Goal: Information Seeking & Learning: Learn about a topic

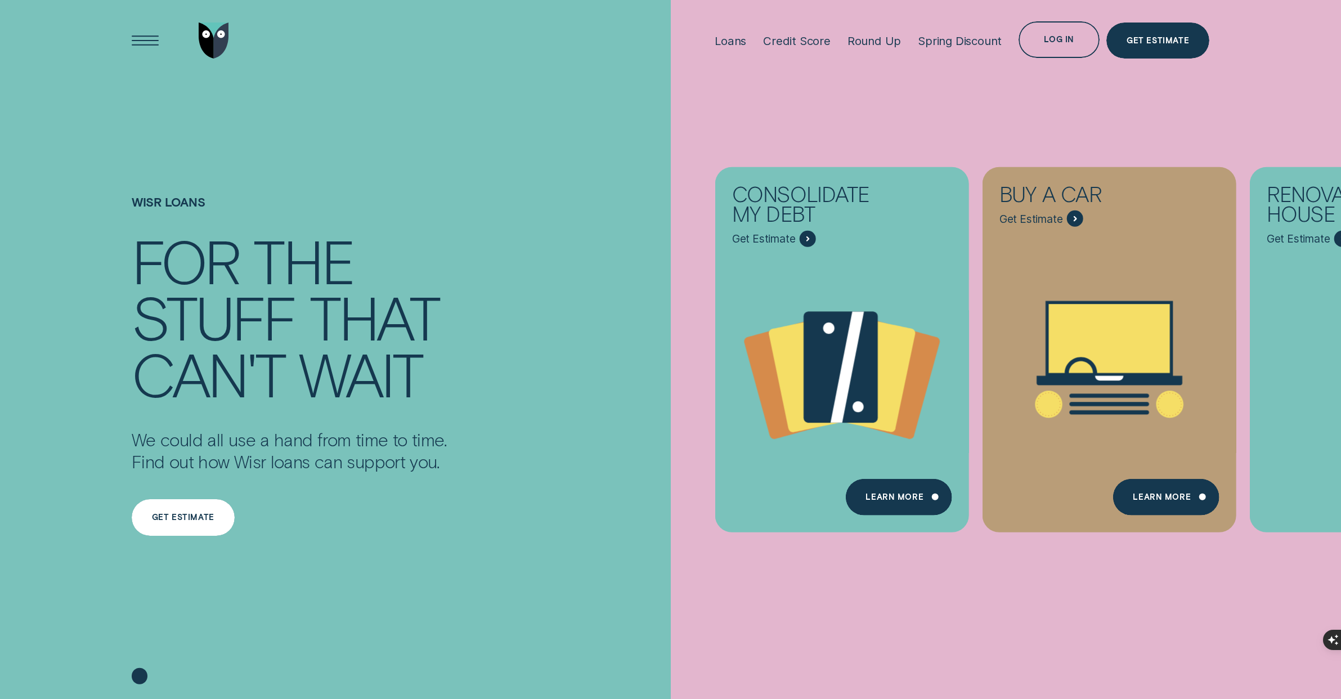
click at [199, 515] on div "Get estimate" at bounding box center [183, 517] width 62 height 7
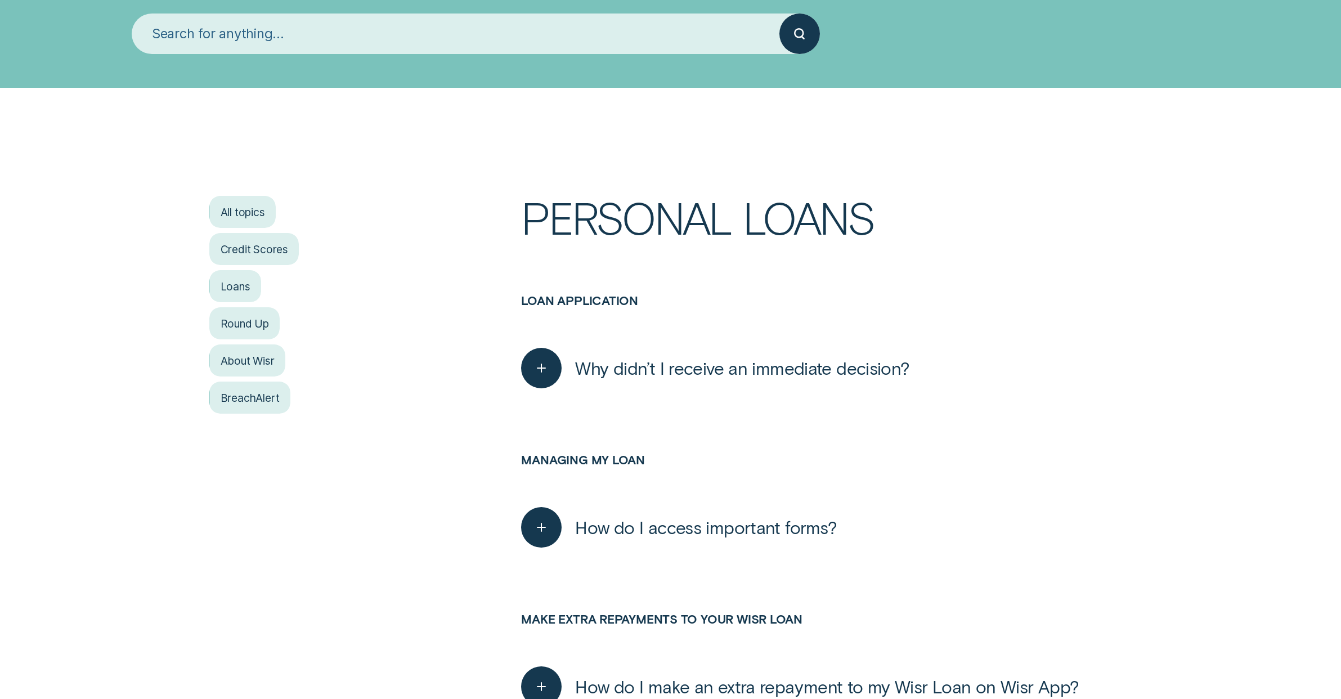
scroll to position [178, 0]
click at [238, 286] on div "Loans" at bounding box center [234, 286] width 51 height 33
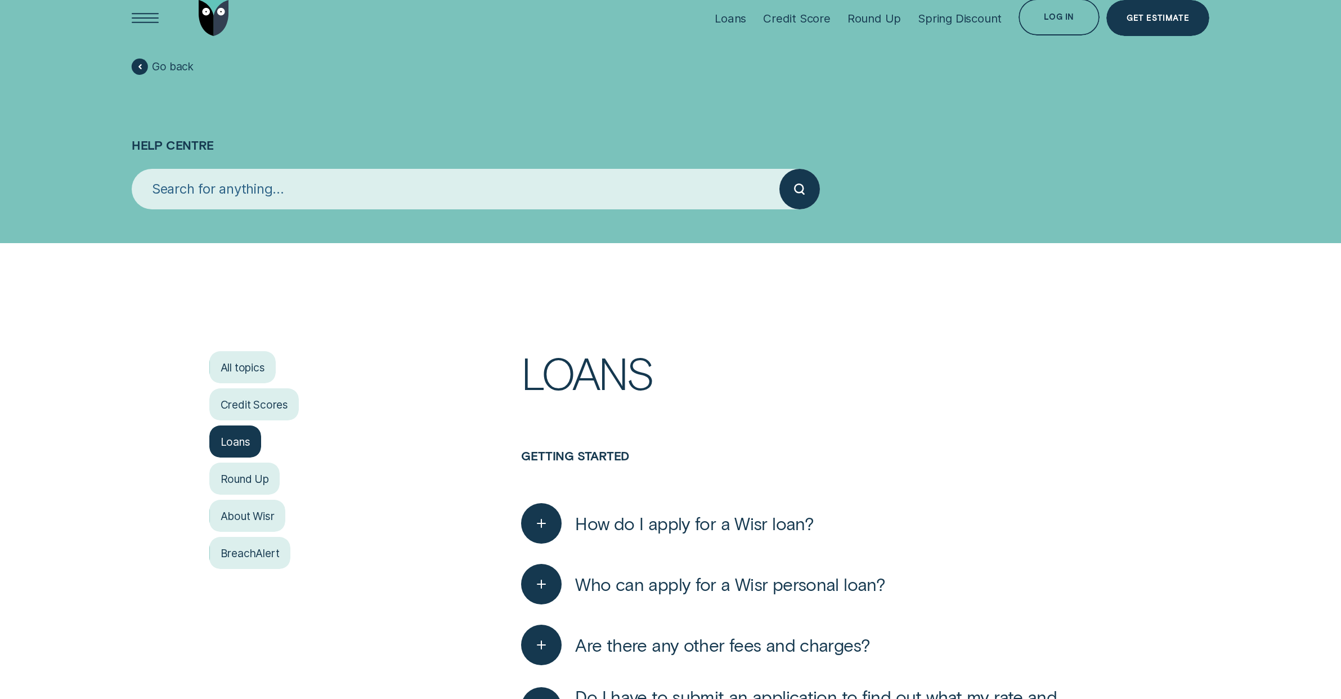
scroll to position [178, 0]
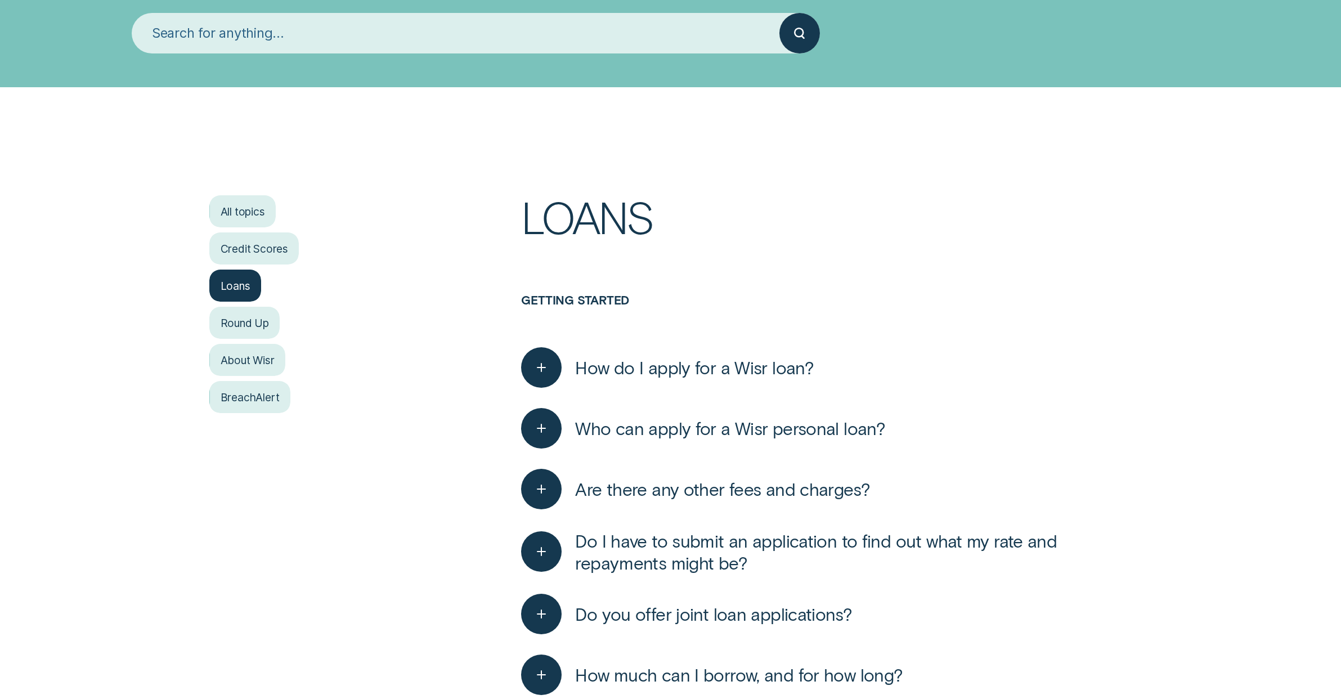
click at [633, 366] on span "How do I apply for a Wisr loan?" at bounding box center [694, 367] width 239 height 22
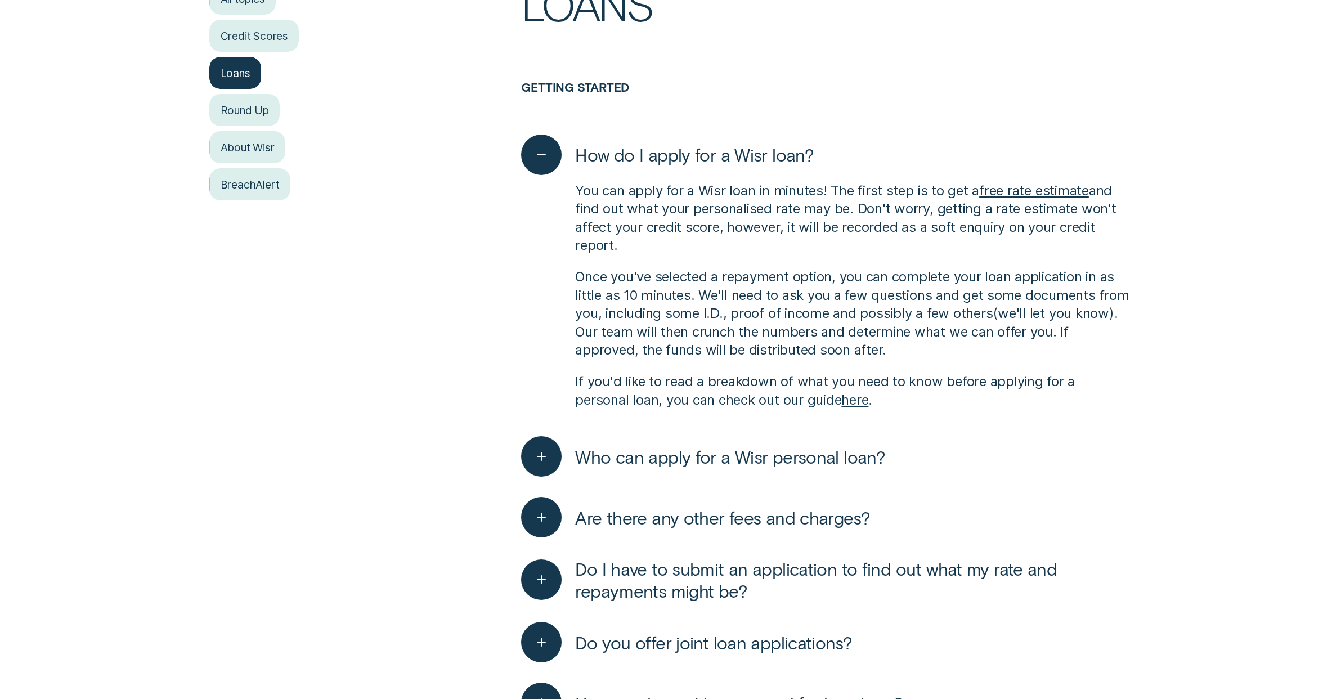
scroll to position [410, 0]
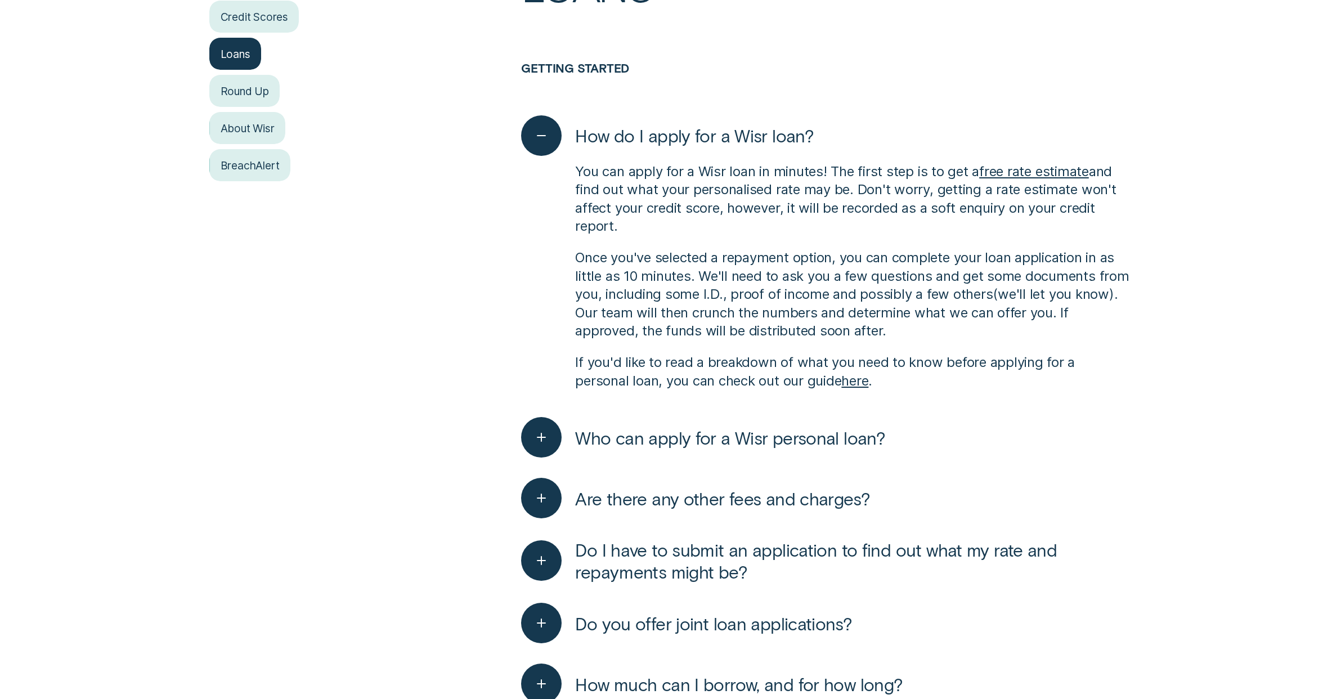
click at [868, 382] on link "here" at bounding box center [854, 381] width 27 height 16
click at [629, 439] on span "Who can apply for a Wisr personal loan?" at bounding box center [730, 438] width 310 height 22
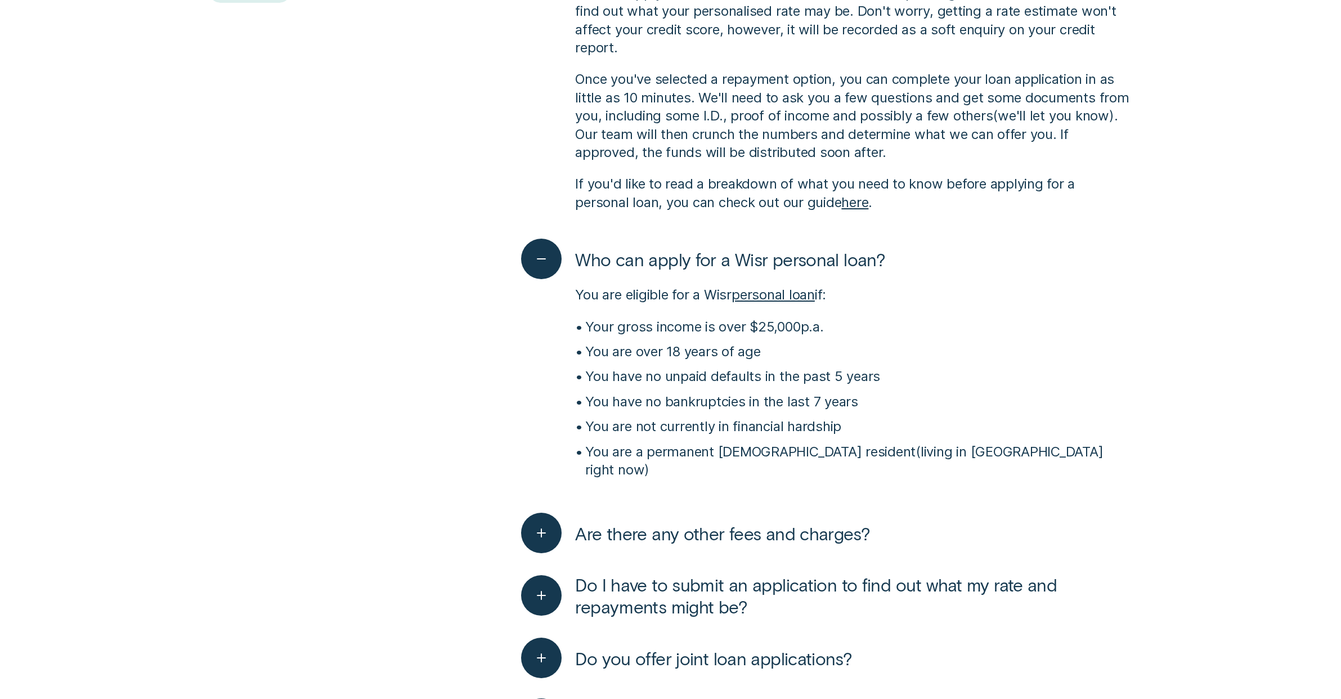
scroll to position [589, 0]
click at [683, 522] on span "Are there any other fees and charges?" at bounding box center [722, 533] width 295 height 22
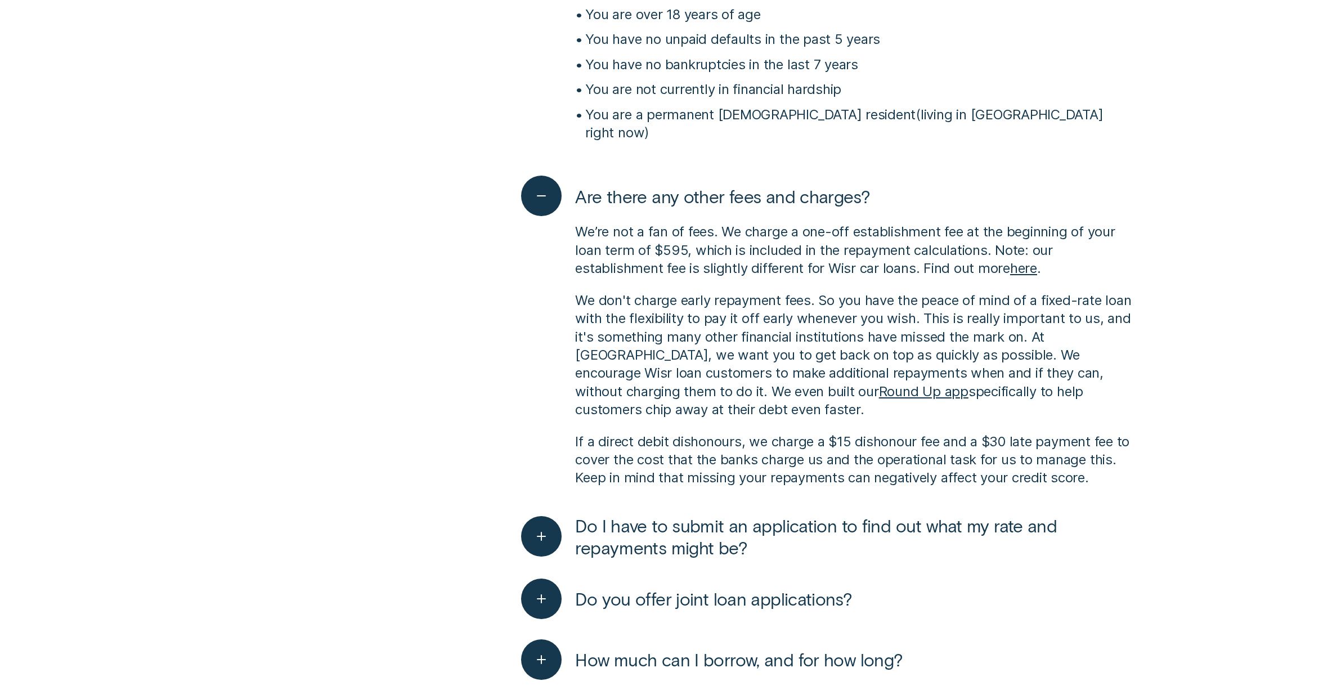
scroll to position [931, 0]
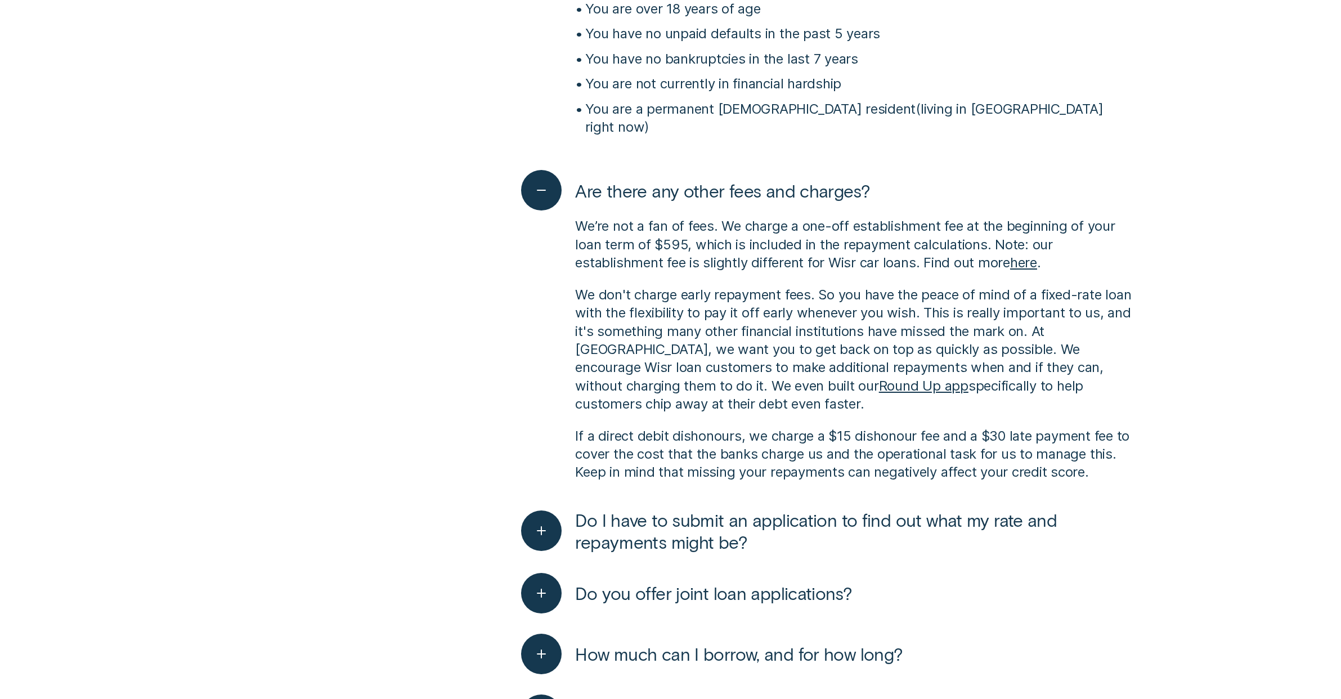
click at [749, 509] on span "Do I have to submit an application to find out what my rate and repayments migh…" at bounding box center [853, 531] width 556 height 44
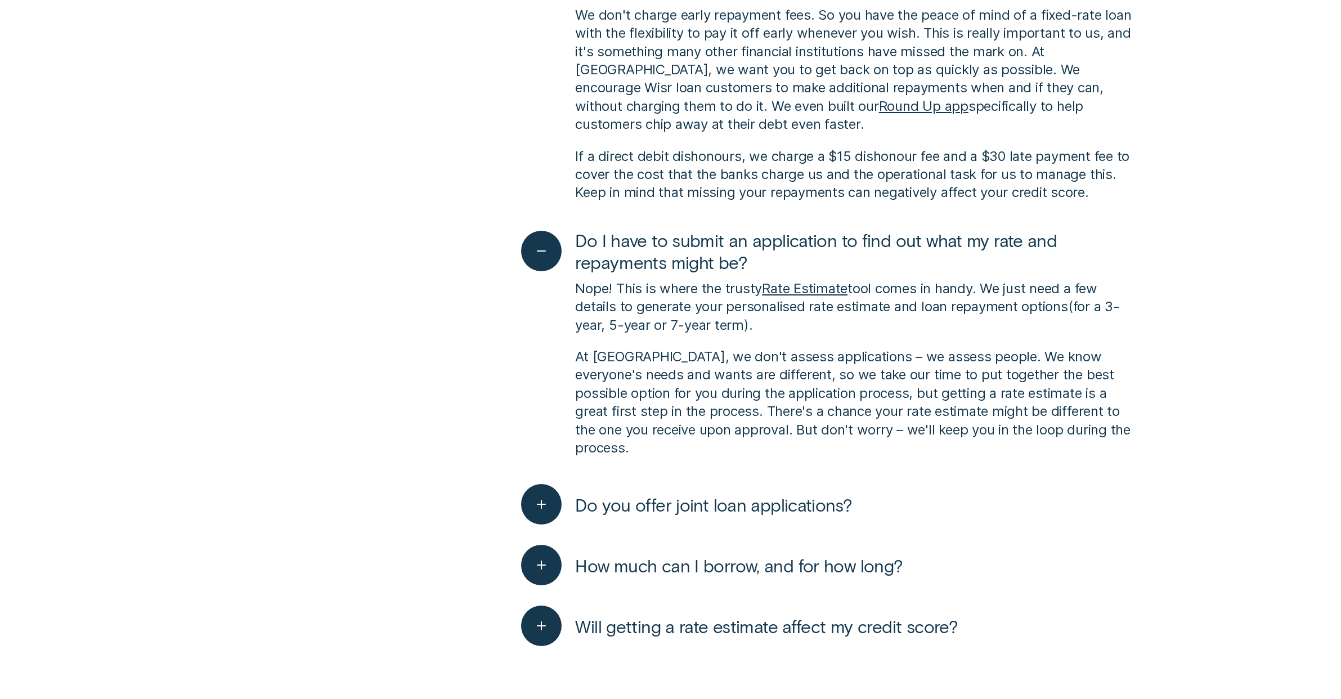
scroll to position [1244, 0]
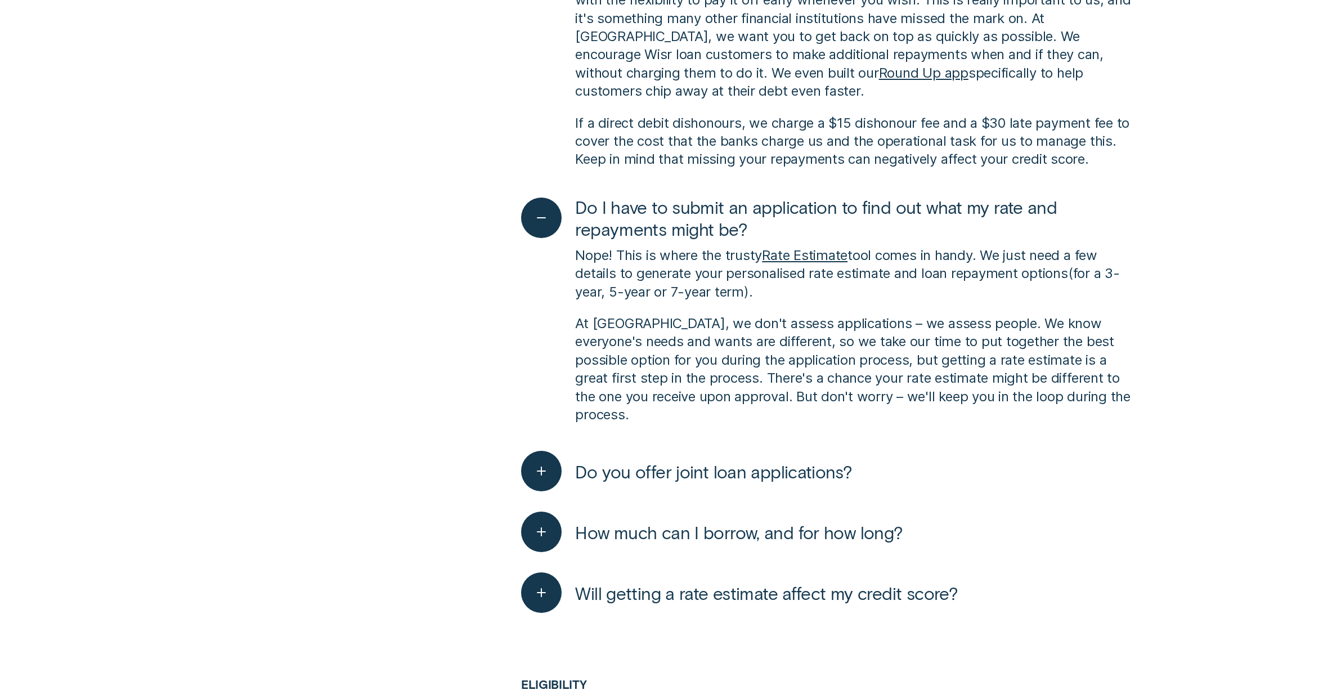
click at [649, 521] on span "How much can I borrow, and for how long?" at bounding box center [739, 532] width 328 height 22
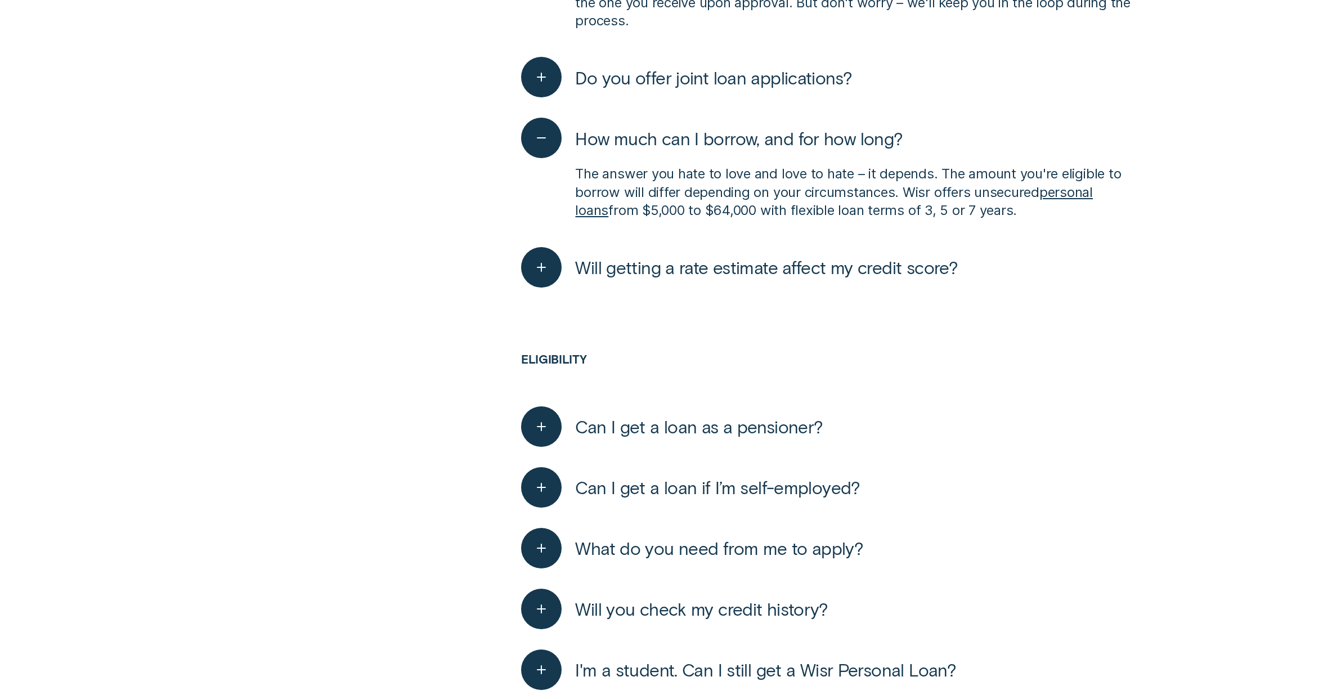
scroll to position [1640, 0]
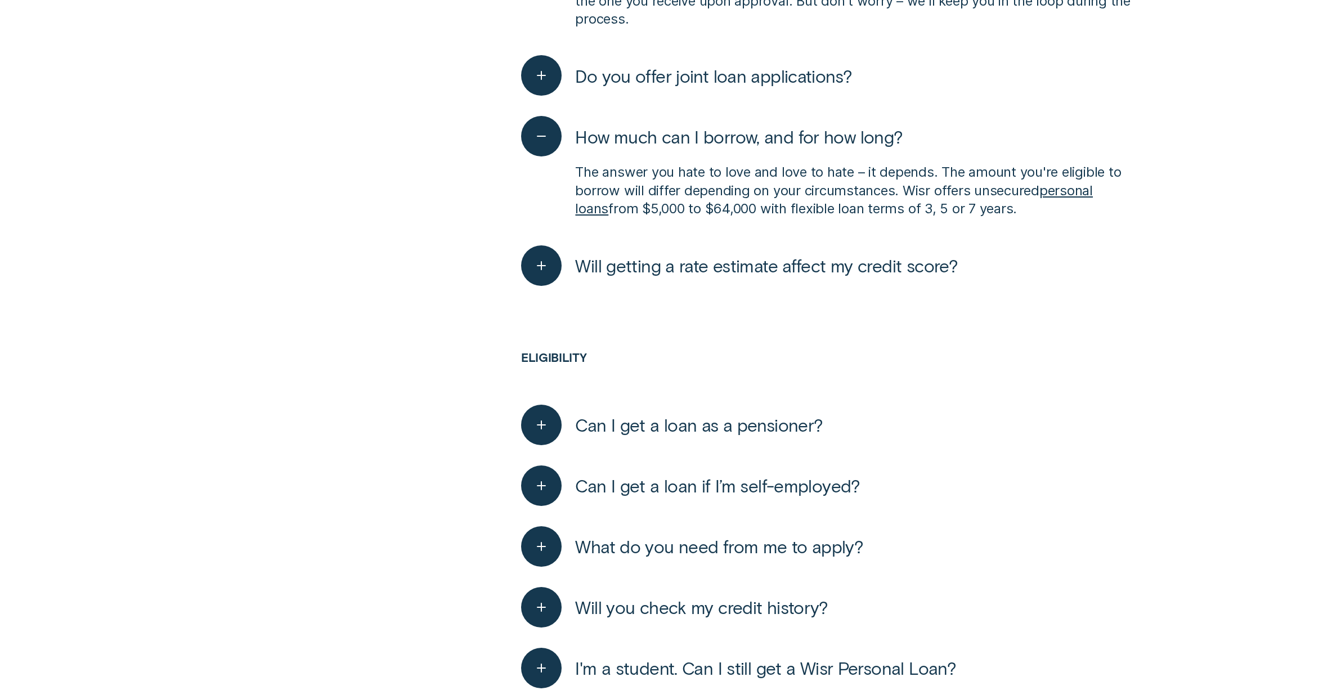
click at [741, 596] on span "Will you check my credit history?" at bounding box center [701, 607] width 253 height 22
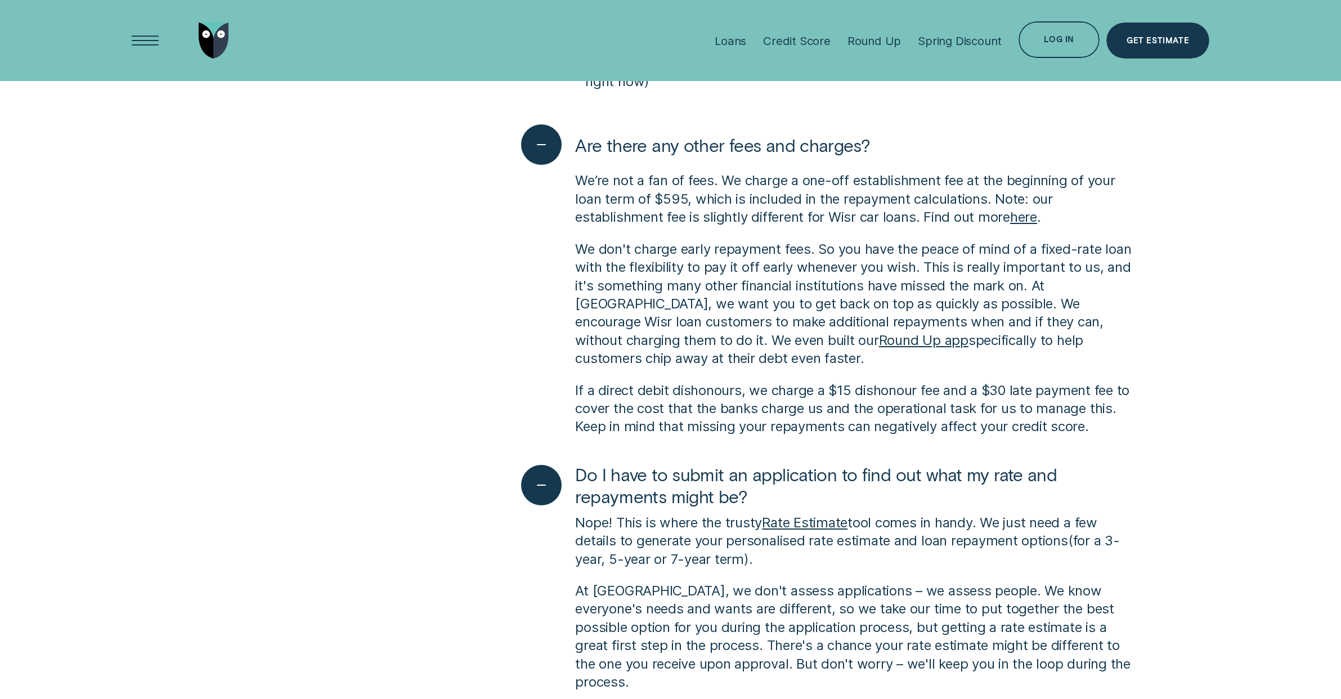
scroll to position [263, 0]
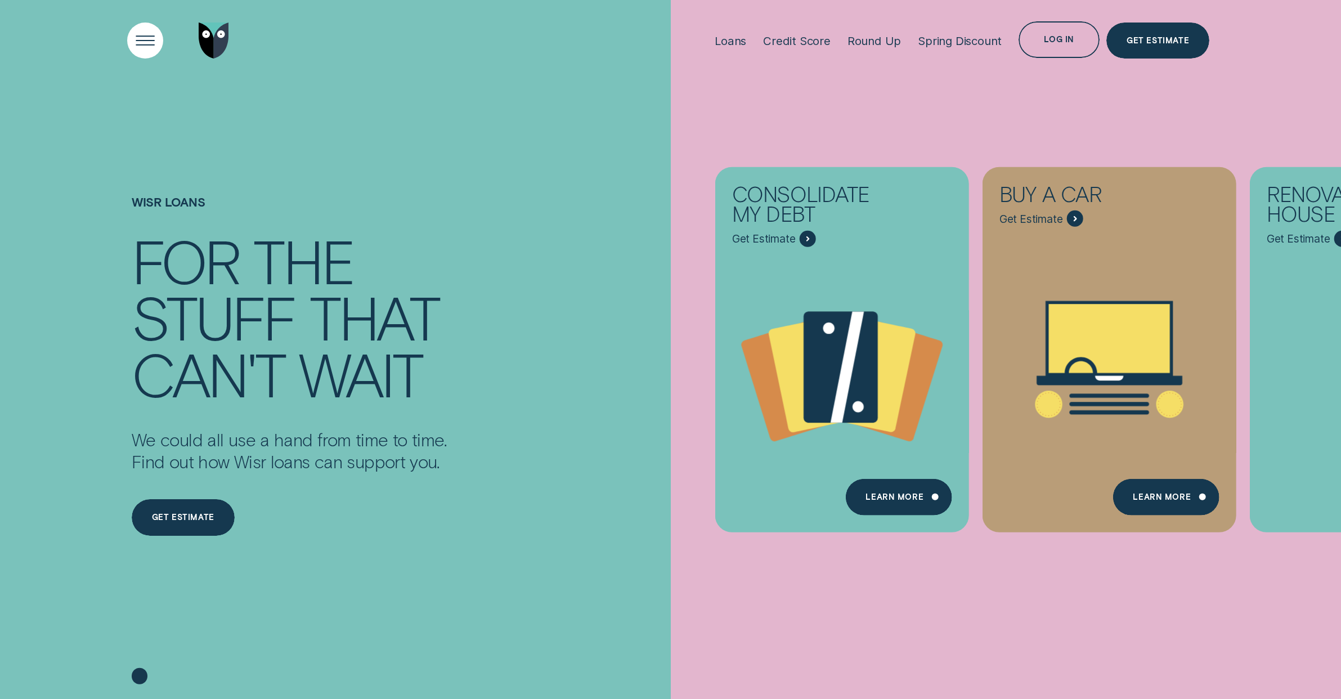
click at [144, 39] on div "Open Menu" at bounding box center [145, 41] width 52 height 52
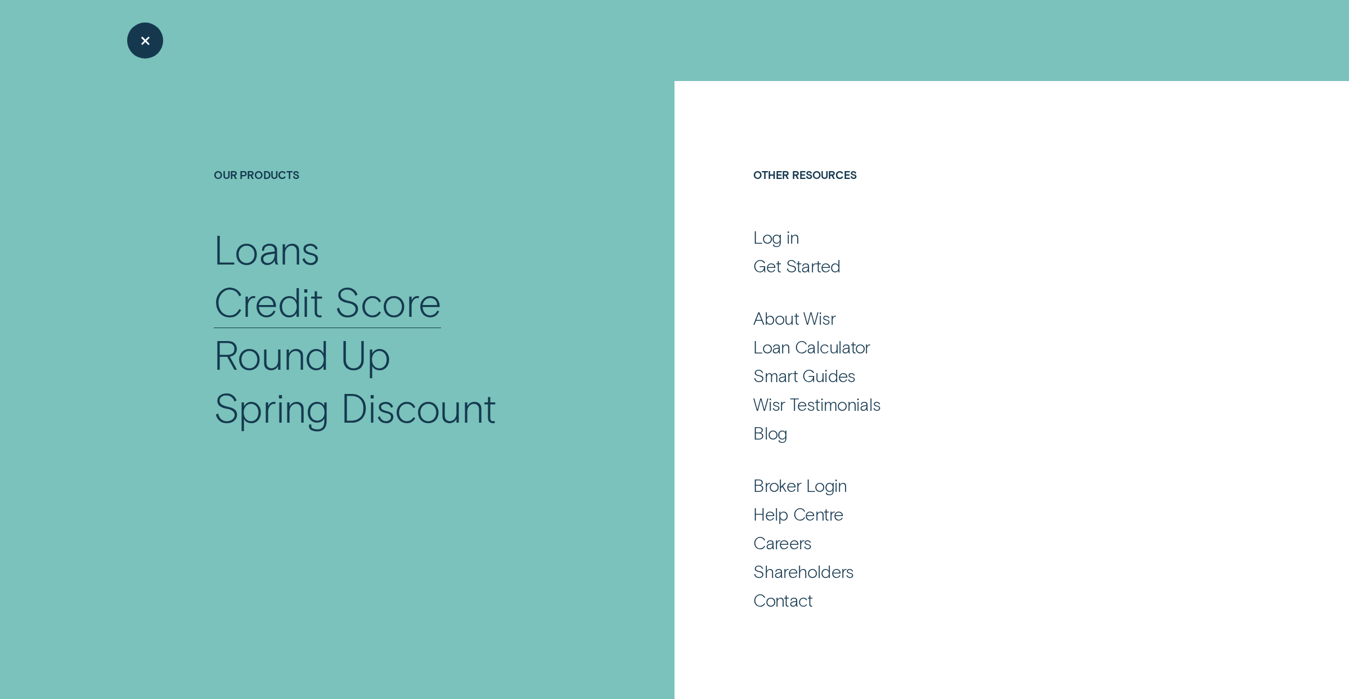
click at [358, 295] on div "Credit Score" at bounding box center [328, 301] width 228 height 53
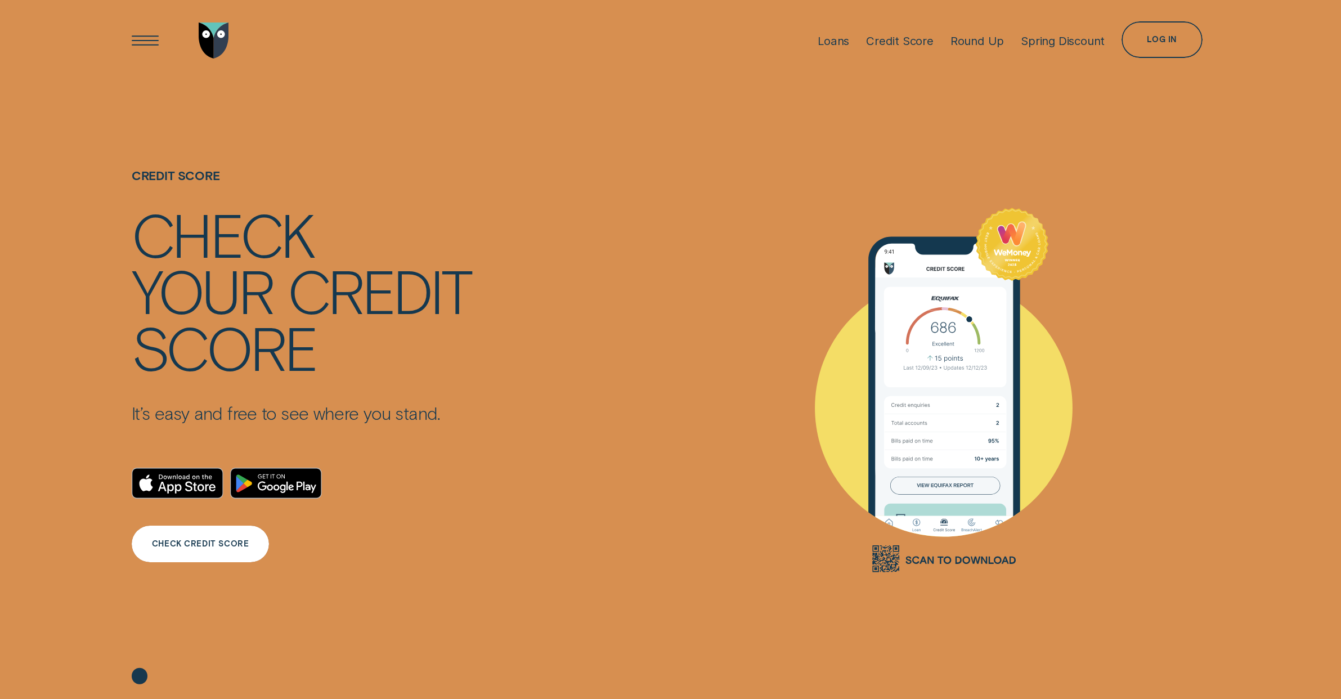
click at [205, 544] on div "CHECK CREDIT SCORE" at bounding box center [200, 544] width 97 height 7
